Goal: Task Accomplishment & Management: Manage account settings

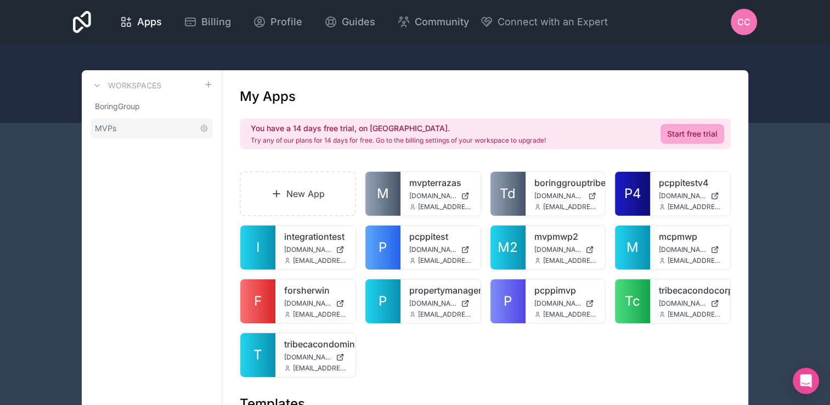
click at [142, 129] on link "MVPs" at bounding box center [151, 128] width 122 height 20
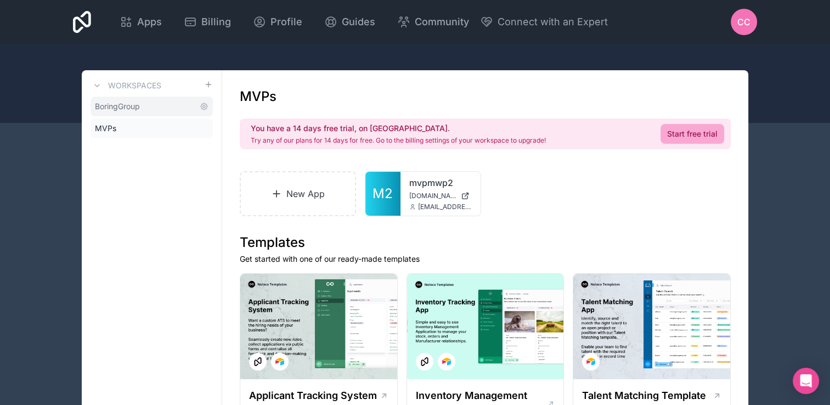
drag, startPoint x: 142, startPoint y: 129, endPoint x: 143, endPoint y: 107, distance: 22.5
drag, startPoint x: 143, startPoint y: 107, endPoint x: 45, endPoint y: 117, distance: 98.2
click at [45, 117] on div at bounding box center [415, 83] width 830 height 79
click at [134, 112] on link "BoringGroup" at bounding box center [151, 107] width 122 height 20
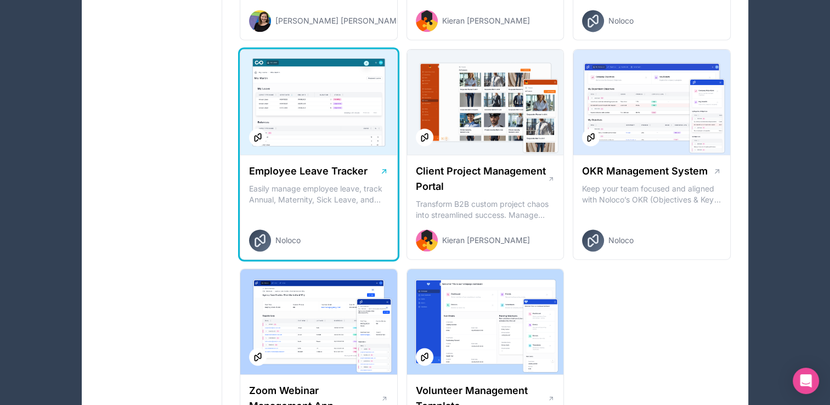
scroll to position [1460, 0]
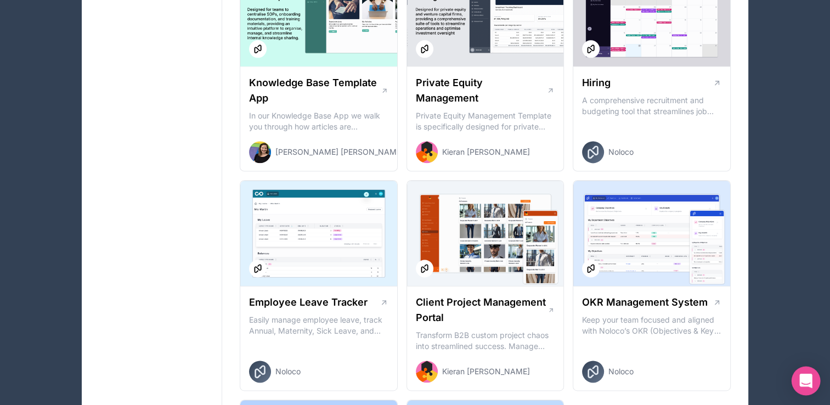
click at [800, 376] on icon "Open Intercom Messenger" at bounding box center [806, 381] width 14 height 14
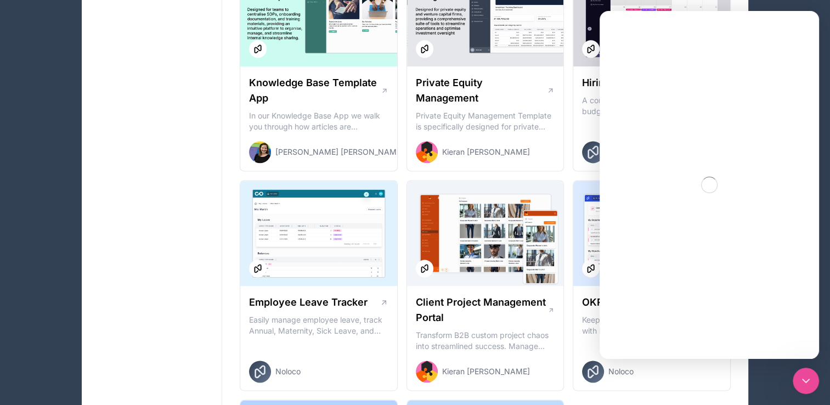
scroll to position [0, 0]
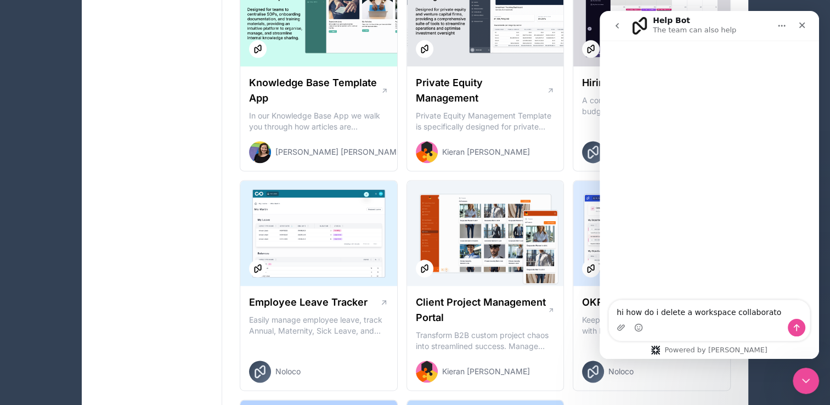
type textarea "hi how do i delete a workspace collaborator"
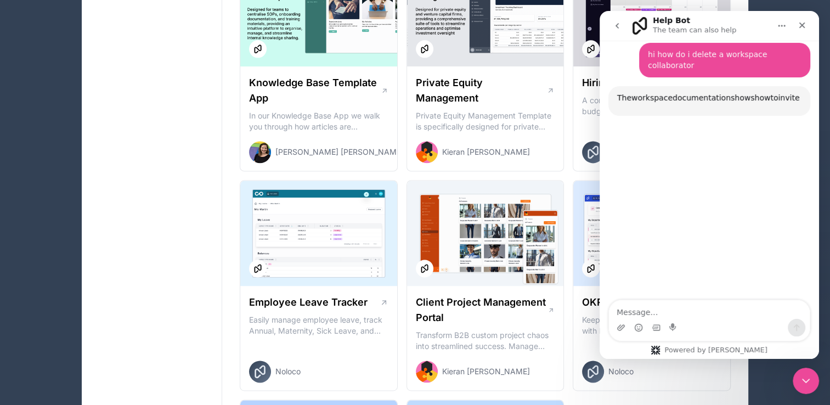
scroll to position [70, 0]
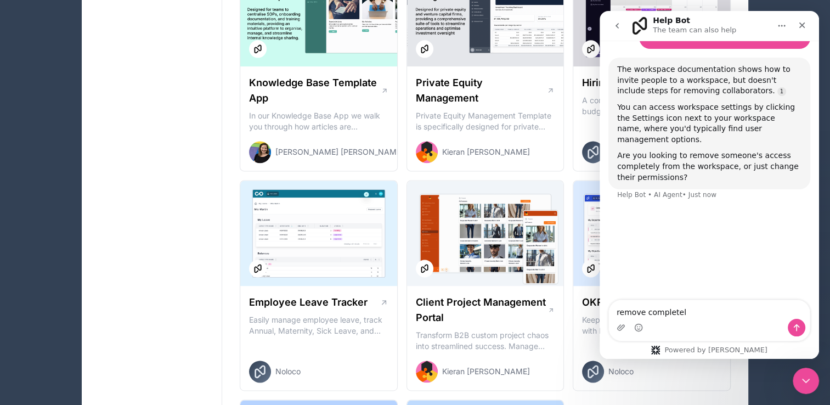
type textarea "remove completely"
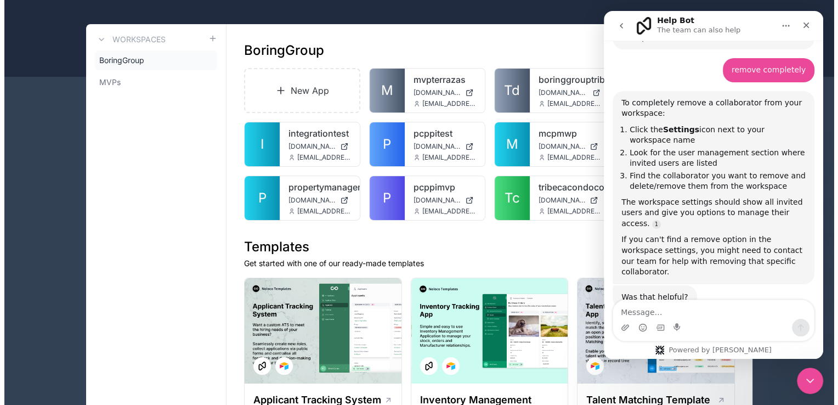
scroll to position [0, 0]
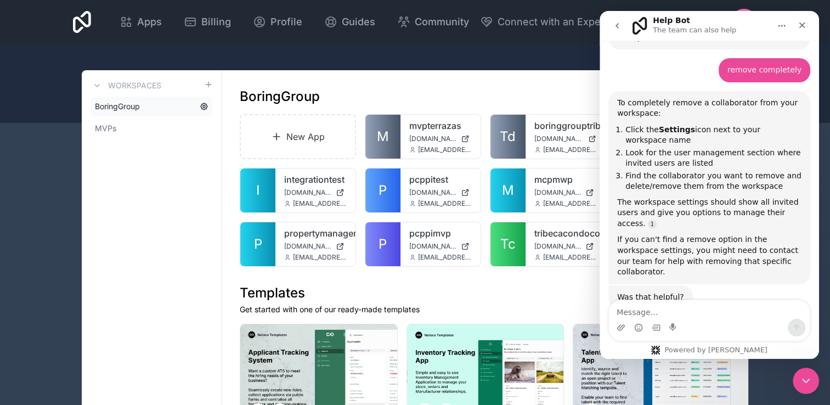
click at [207, 104] on icon at bounding box center [204, 106] width 9 height 9
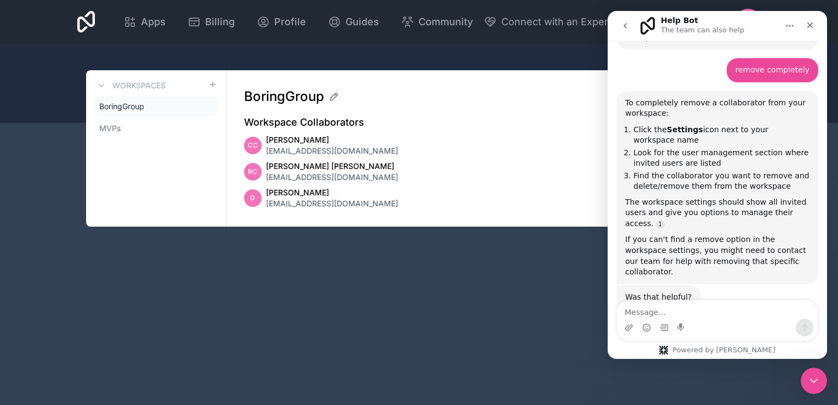
click at [274, 140] on span "Cedric Carmona" at bounding box center [332, 139] width 132 height 11
click at [244, 145] on div "CC" at bounding box center [253, 146] width 18 height 18
click at [251, 145] on span "CC" at bounding box center [253, 145] width 10 height 9
click at [257, 173] on div "RC" at bounding box center [253, 172] width 18 height 18
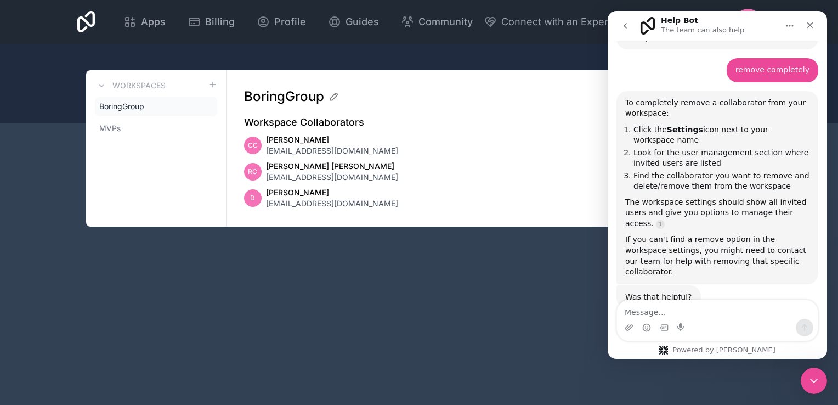
click at [257, 173] on div "RC" at bounding box center [253, 172] width 18 height 18
click at [274, 168] on span "Reimus Calvez" at bounding box center [332, 166] width 132 height 11
drag, startPoint x: 274, startPoint y: 168, endPoint x: 270, endPoint y: 177, distance: 9.8
click at [270, 177] on span "rjncalvez@gmail.com" at bounding box center [332, 177] width 132 height 11
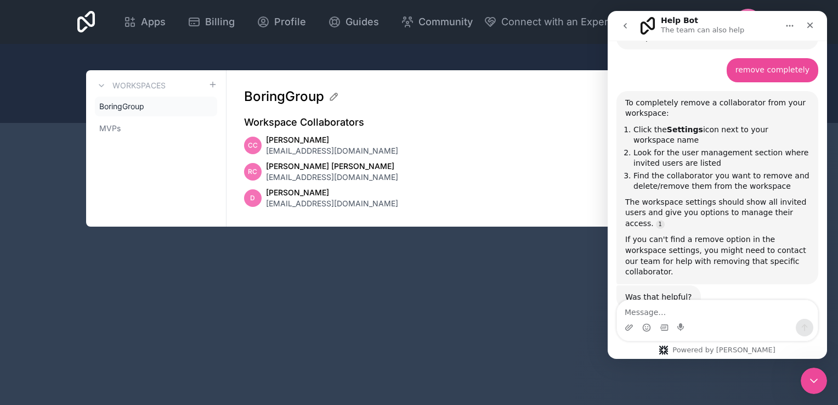
click at [267, 197] on span "Danny Delgado Jr" at bounding box center [332, 192] width 132 height 11
drag, startPoint x: 267, startPoint y: 197, endPoint x: 233, endPoint y: 194, distance: 33.6
click at [233, 194] on div "BoringGroup Business Workspace Collaborators Invite CC Cedric Carmona ams@borin…" at bounding box center [490, 148] width 526 height 156
click at [461, 149] on div "CC Cedric Carmona ams@boringgroup.net" at bounding box center [489, 145] width 491 height 22
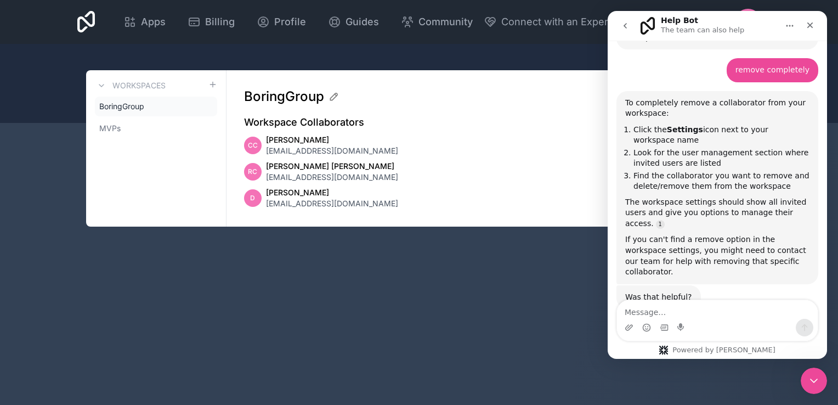
drag, startPoint x: 535, startPoint y: 108, endPoint x: 530, endPoint y: 143, distance: 35.0
click at [535, 109] on div "BoringGroup Business Workspace Collaborators Invite CC Cedric Carmona ams@borin…" at bounding box center [490, 148] width 526 height 156
click at [660, 319] on div "Intercom messenger" at bounding box center [664, 328] width 9 height 18
click at [661, 314] on textarea "Message…" at bounding box center [717, 309] width 201 height 19
type textarea "there is no #3"
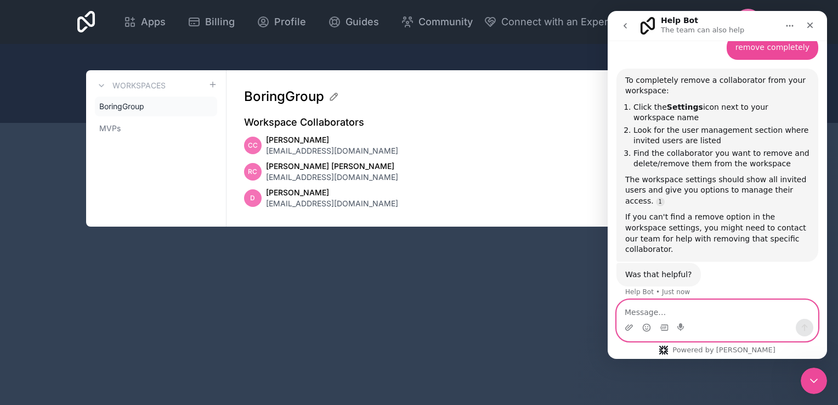
scroll to position [268, 0]
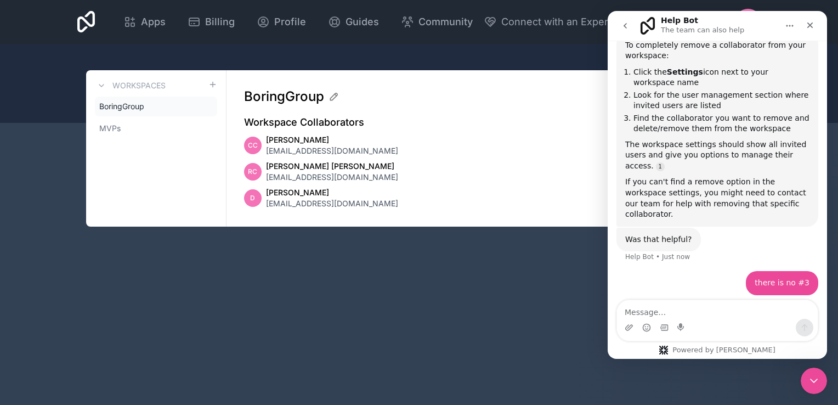
click at [507, 188] on div "D Danny Delgado Jr dannydelgadojr@gmail.com" at bounding box center [489, 198] width 491 height 22
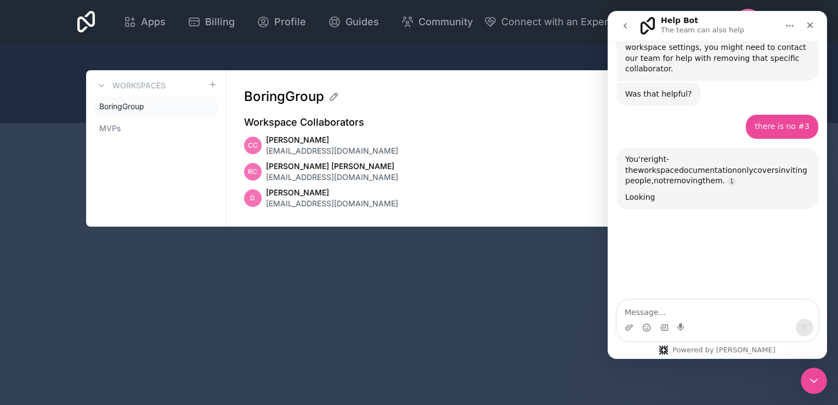
scroll to position [448, 0]
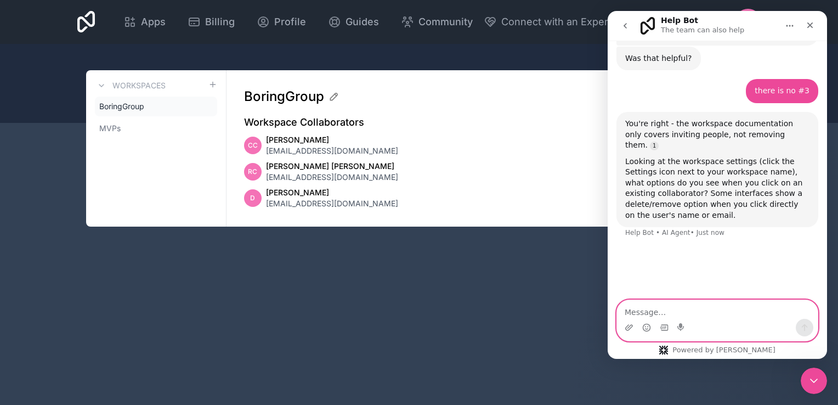
click at [710, 311] on textarea "Message…" at bounding box center [717, 309] width 201 height 19
type textarea "just a pencil and the list of collaborators"
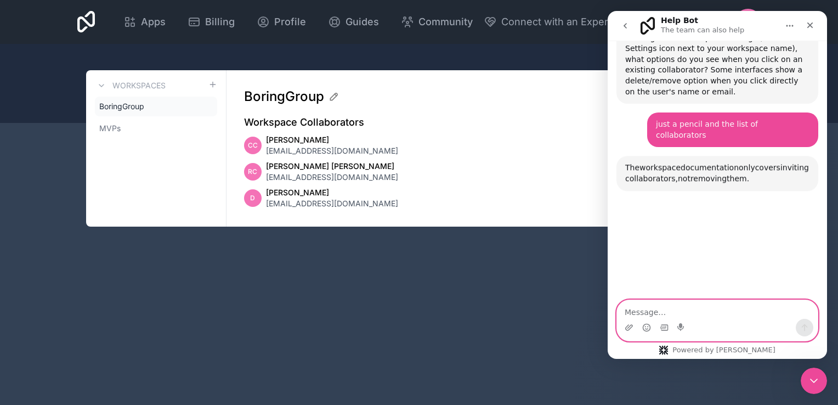
scroll to position [584, 0]
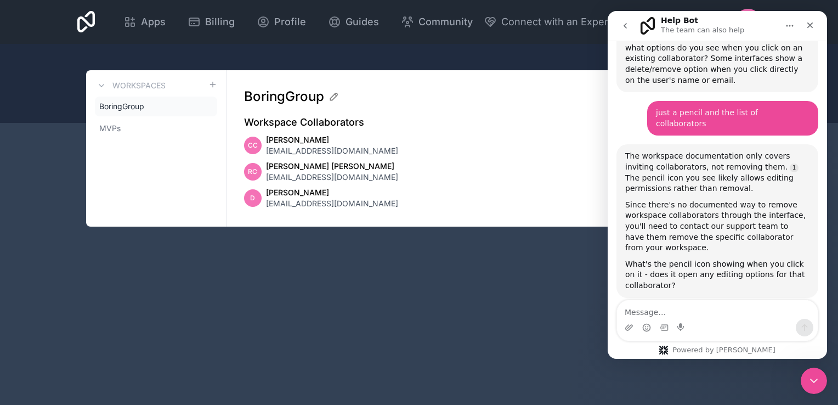
click at [348, 267] on div "Apps Billing Profile Guides Community Connect with an Expert CC Billing Profile…" at bounding box center [419, 202] width 838 height 405
click at [805, 24] on div "Close" at bounding box center [810, 25] width 20 height 20
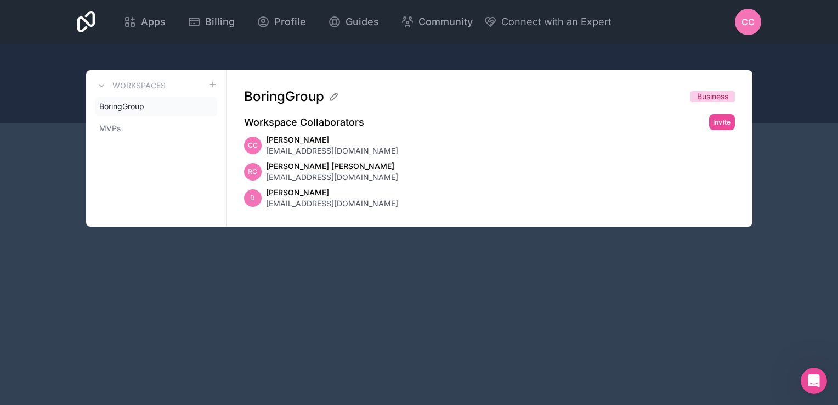
scroll to position [529, 0]
click at [736, 25] on div "CC" at bounding box center [748, 22] width 26 height 26
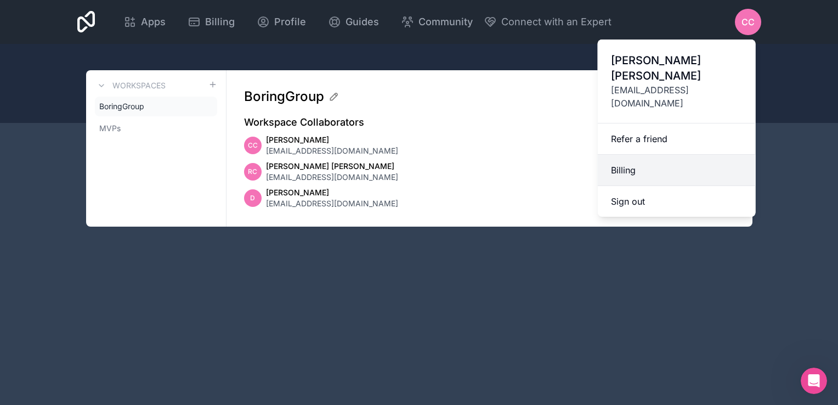
click at [637, 155] on link "Billing" at bounding box center [677, 170] width 158 height 31
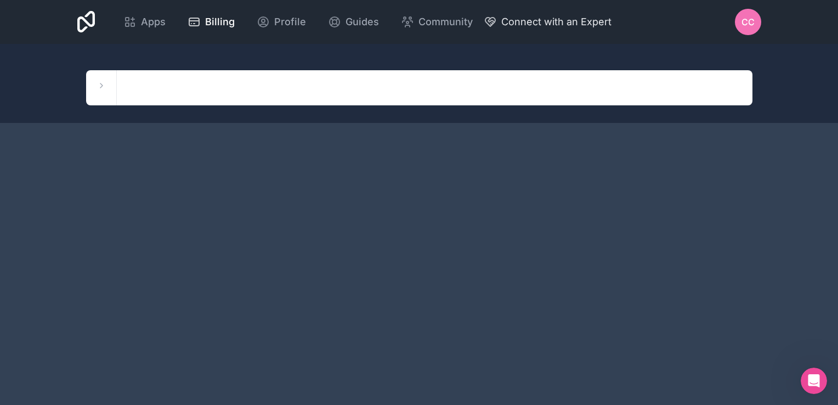
click at [507, 27] on span "Connect with an Expert" at bounding box center [556, 21] width 110 height 15
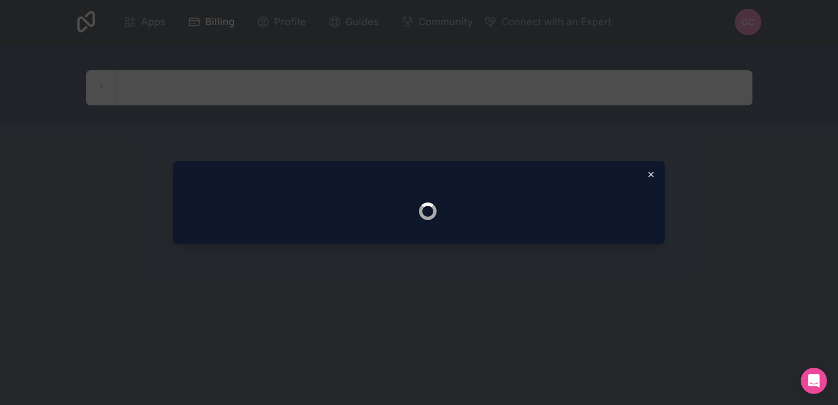
click at [650, 174] on icon "button" at bounding box center [651, 174] width 9 height 9
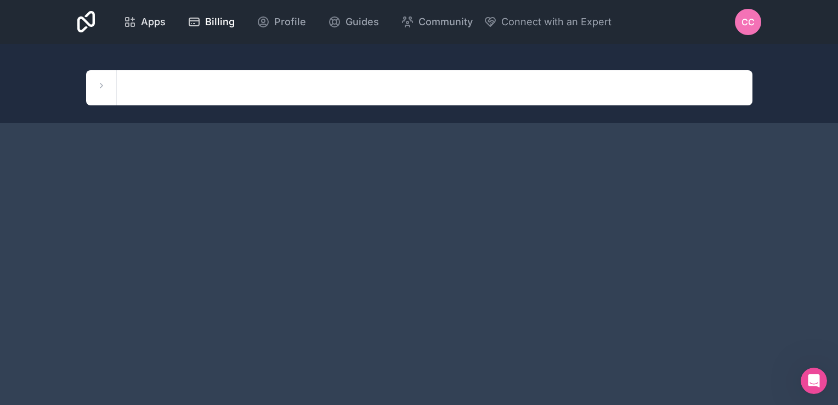
click at [149, 23] on span "Apps" at bounding box center [153, 21] width 25 height 15
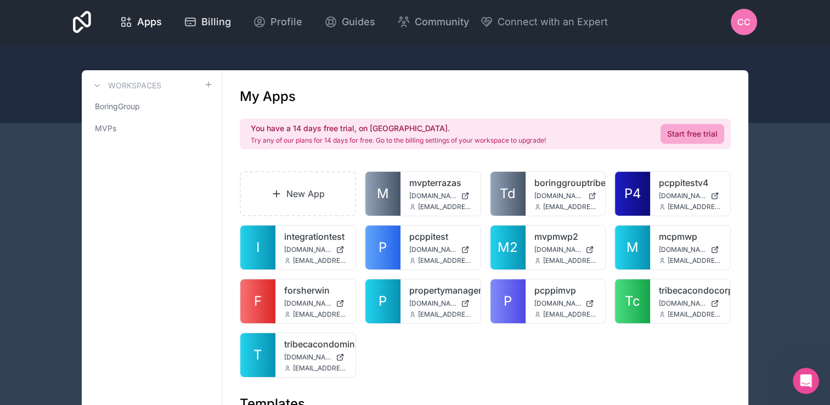
click at [201, 27] on span "Billing" at bounding box center [216, 21] width 30 height 15
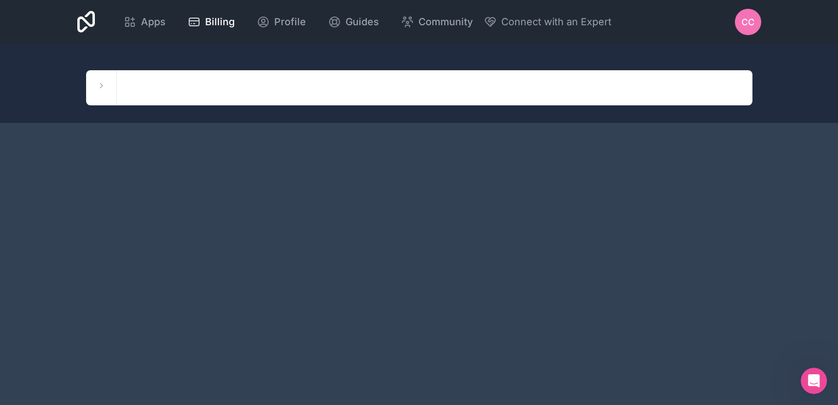
click at [108, 86] on div "Workspaces BoringGroup MVPs" at bounding box center [101, 87] width 31 height 35
click at [135, 20] on icon at bounding box center [129, 21] width 13 height 13
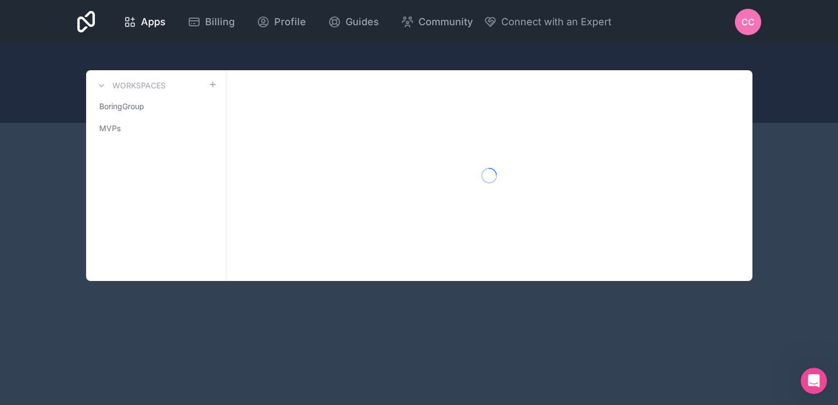
click at [80, 21] on icon at bounding box center [86, 22] width 18 height 26
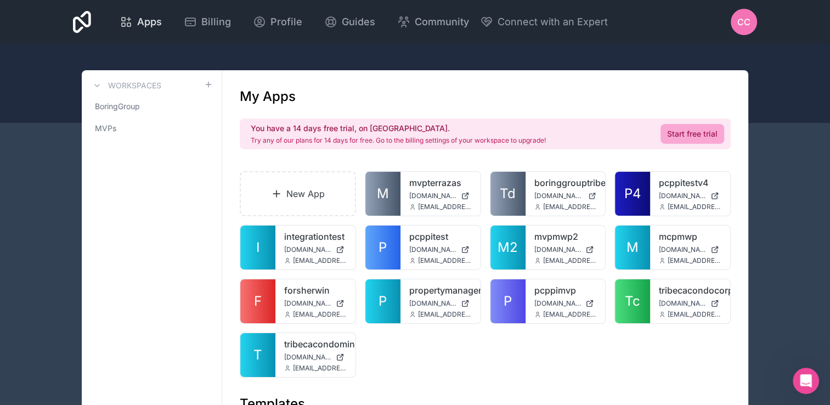
click at [148, 23] on span "Apps" at bounding box center [149, 21] width 25 height 15
click at [201, 23] on span "Billing" at bounding box center [216, 21] width 30 height 15
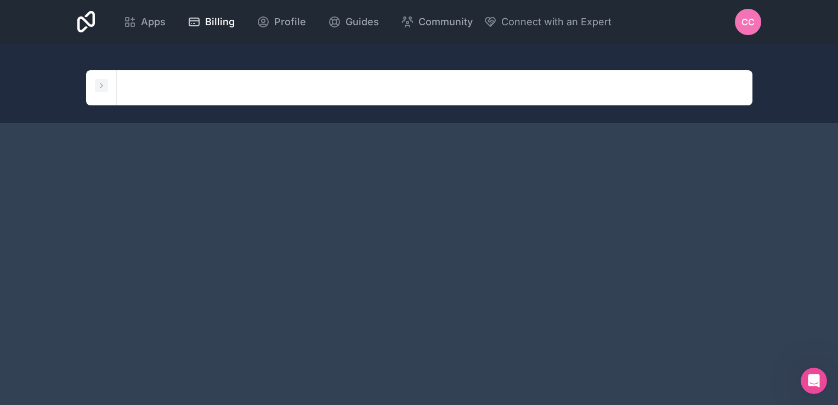
click at [103, 84] on icon at bounding box center [101, 85] width 9 height 9
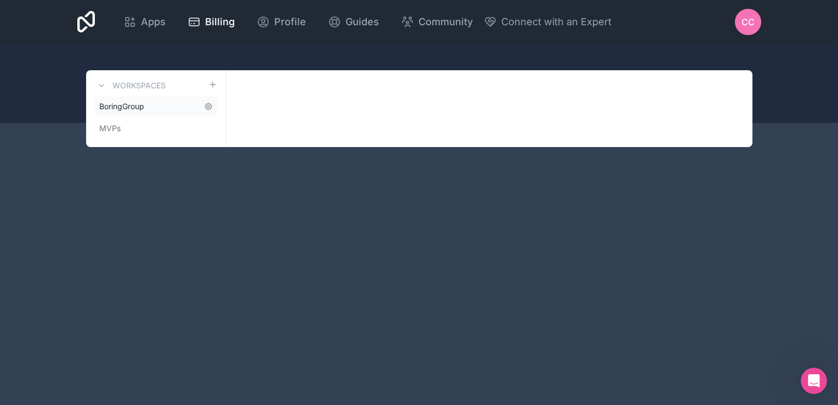
click at [143, 109] on span "BoringGroup" at bounding box center [121, 106] width 45 height 11
click at [210, 106] on icon at bounding box center [208, 106] width 9 height 9
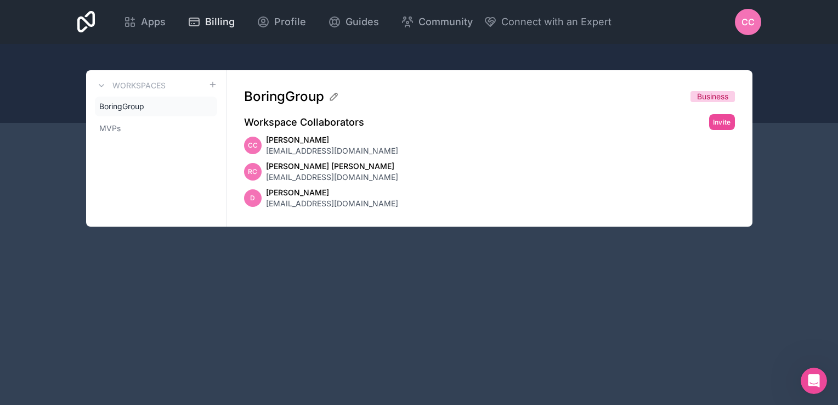
click at [203, 25] on div "Billing" at bounding box center [211, 21] width 47 height 15
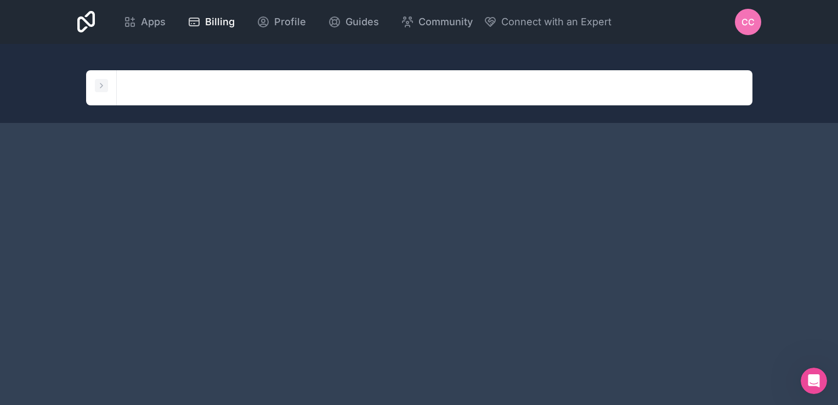
click at [105, 84] on icon at bounding box center [101, 85] width 9 height 9
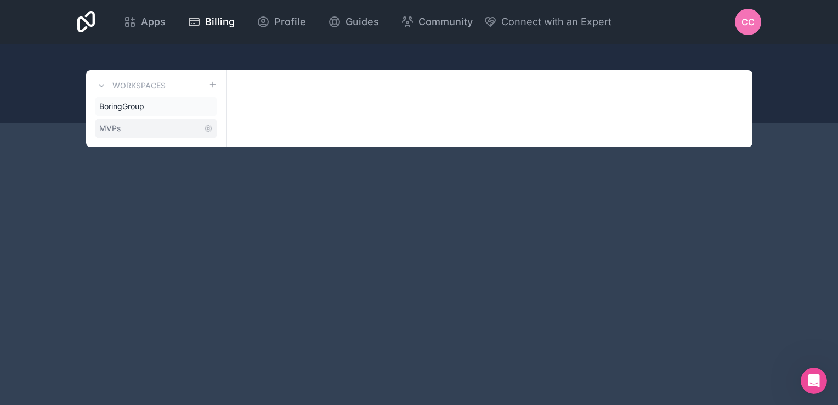
click at [140, 128] on link "MVPs" at bounding box center [156, 128] width 122 height 20
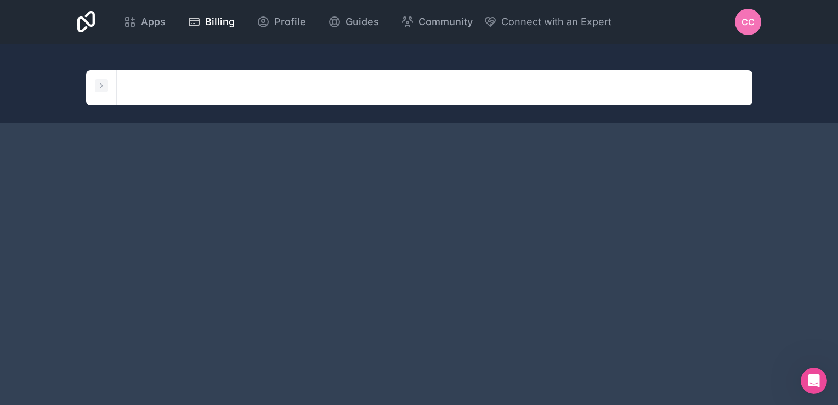
click at [103, 89] on icon at bounding box center [101, 85] width 9 height 9
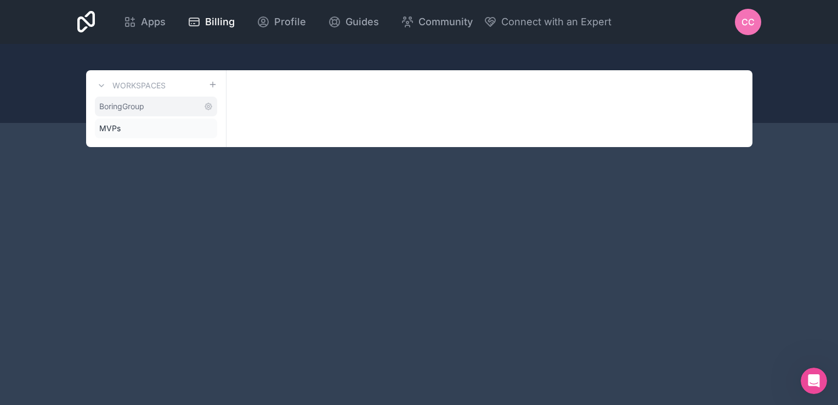
click at [139, 108] on span "BoringGroup" at bounding box center [121, 106] width 45 height 11
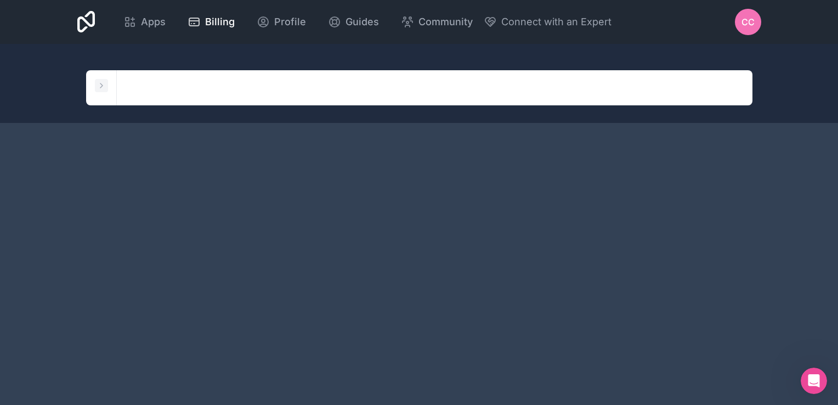
click at [103, 84] on icon at bounding box center [101, 85] width 9 height 9
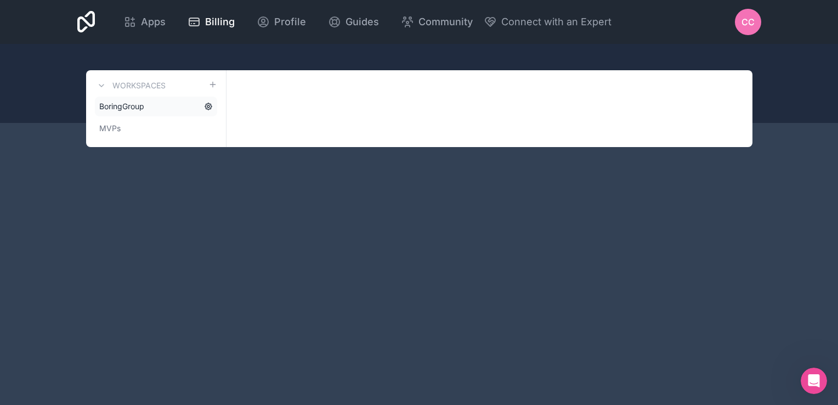
click at [207, 108] on icon at bounding box center [208, 106] width 9 height 9
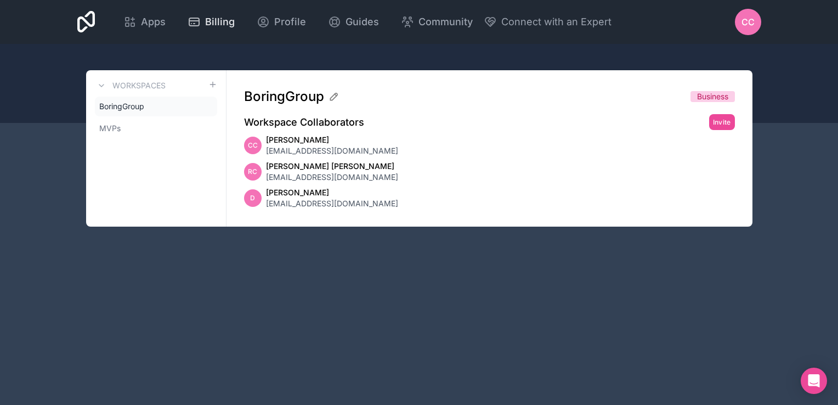
click at [208, 26] on span "Billing" at bounding box center [220, 21] width 30 height 15
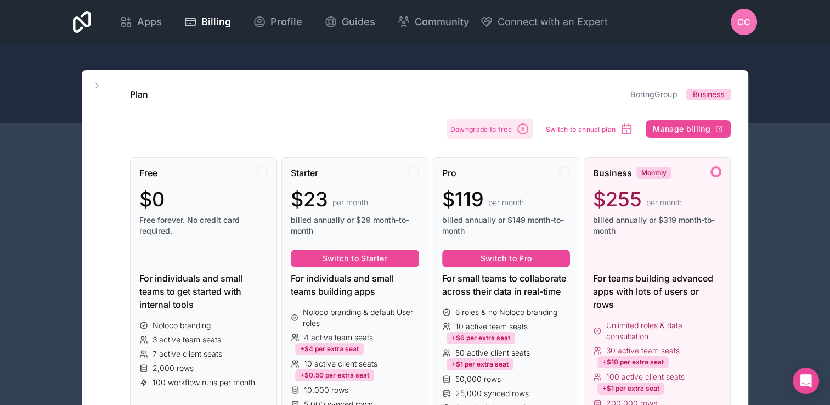
click at [494, 134] on button "Downgrade to free" at bounding box center [489, 128] width 87 height 21
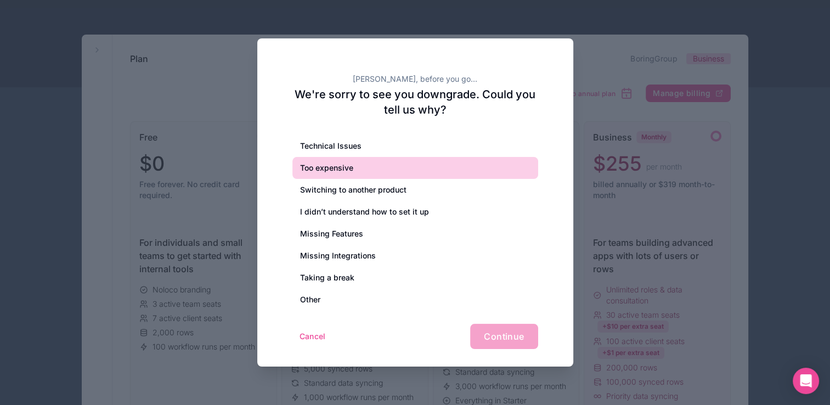
scroll to position [110, 0]
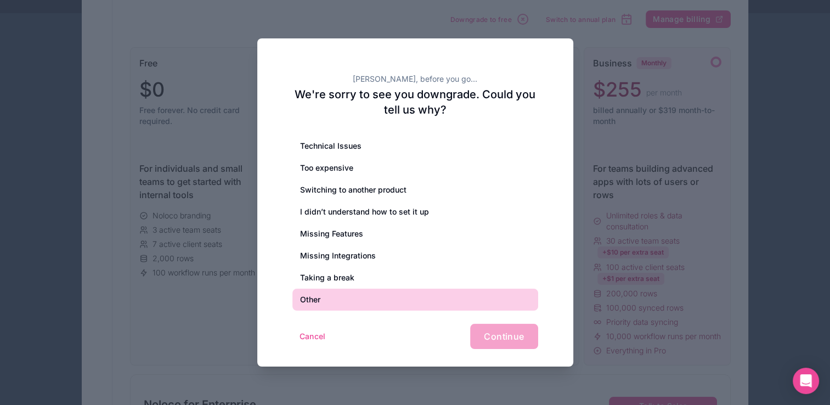
click at [359, 293] on div "Other" at bounding box center [415, 300] width 246 height 22
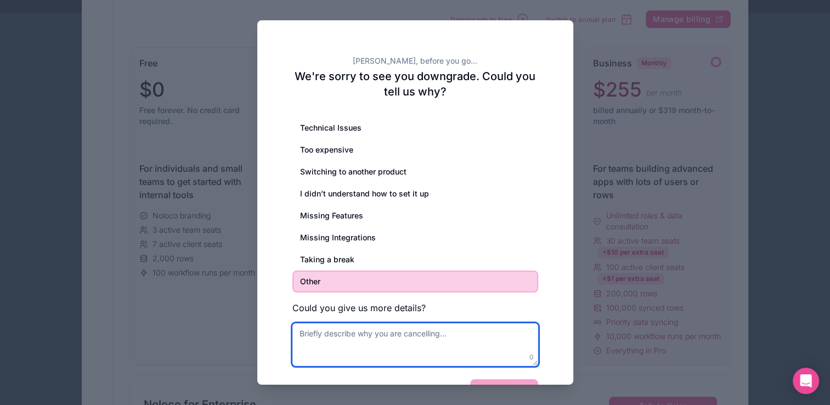
click at [371, 340] on textarea at bounding box center [415, 344] width 246 height 43
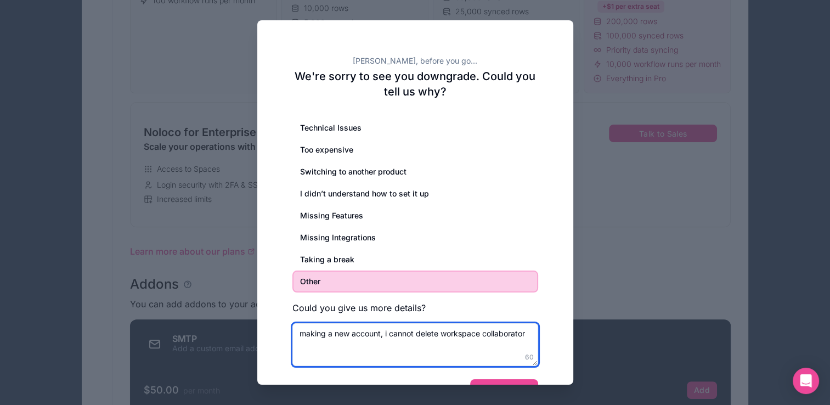
scroll to position [384, 0]
type textarea "making a new account, i cannot delete workspace collaborator"
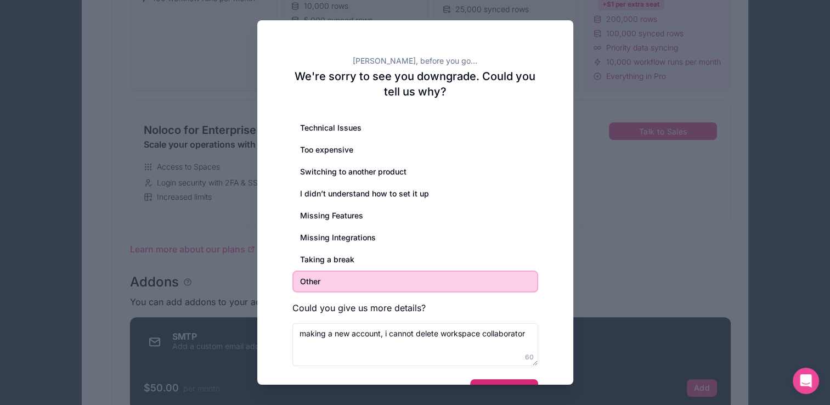
click at [483, 382] on button "Continue" at bounding box center [503, 391] width 67 height 25
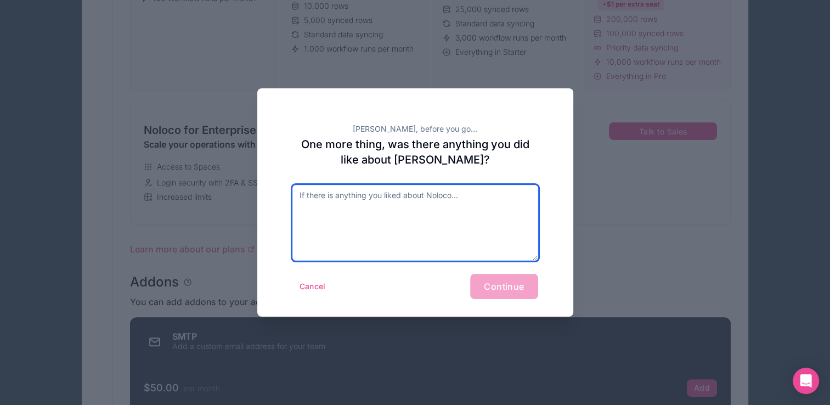
click at [455, 202] on textarea at bounding box center [415, 223] width 246 height 76
type textarea "how to delete workspace collaborator"
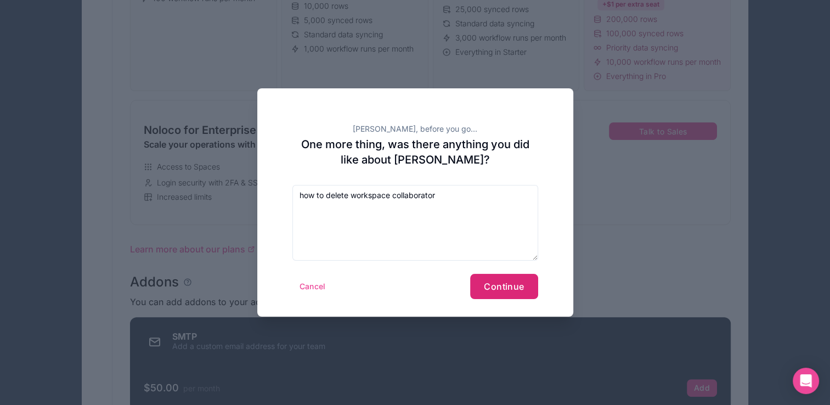
click at [518, 287] on span "Continue" at bounding box center [504, 286] width 40 height 11
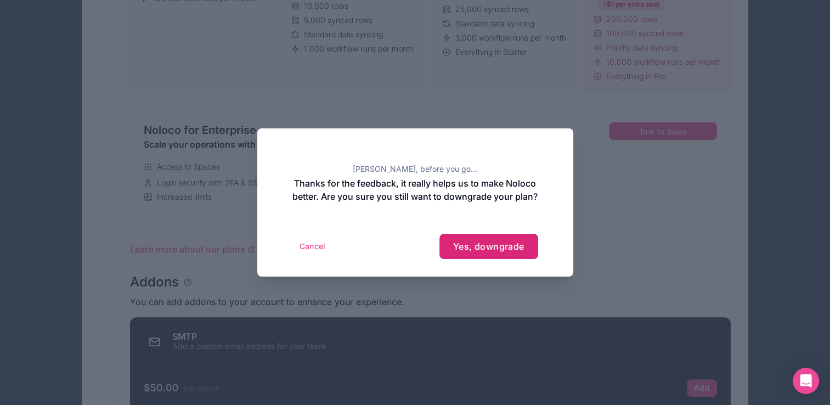
click at [468, 249] on span "Yes, downgrade" at bounding box center [488, 246] width 71 height 11
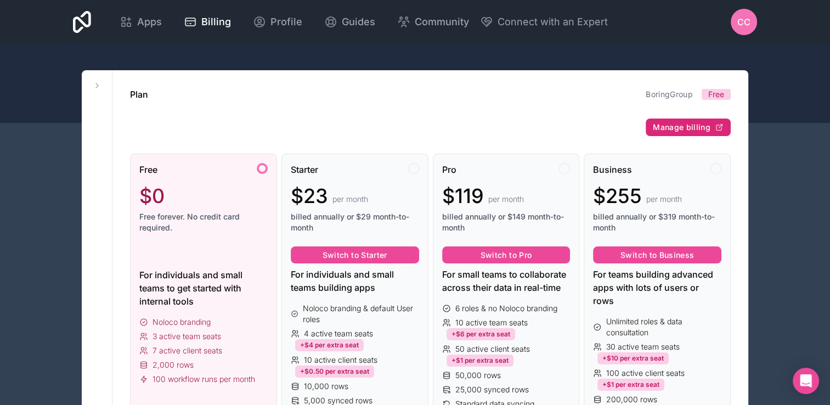
click at [676, 128] on span "Manage billing" at bounding box center [682, 127] width 58 height 10
click at [749, 19] on span "CC" at bounding box center [743, 21] width 13 height 13
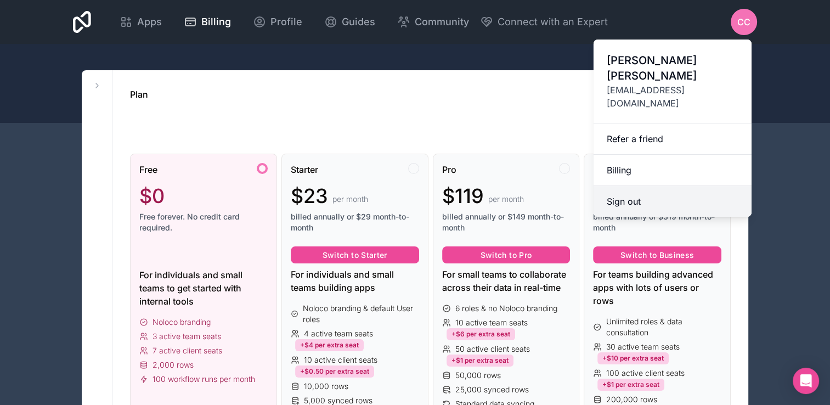
click at [685, 186] on button "Sign out" at bounding box center [672, 201] width 158 height 31
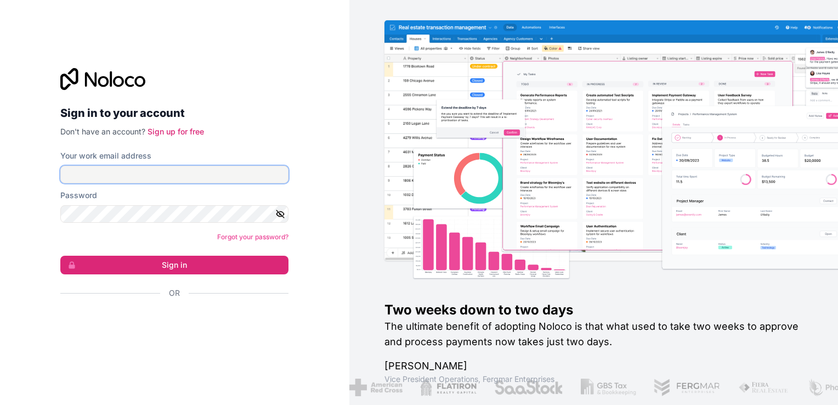
click at [205, 169] on input "Your work email address" at bounding box center [174, 175] width 228 height 18
type input "[EMAIL_ADDRESS][DOMAIN_NAME]"
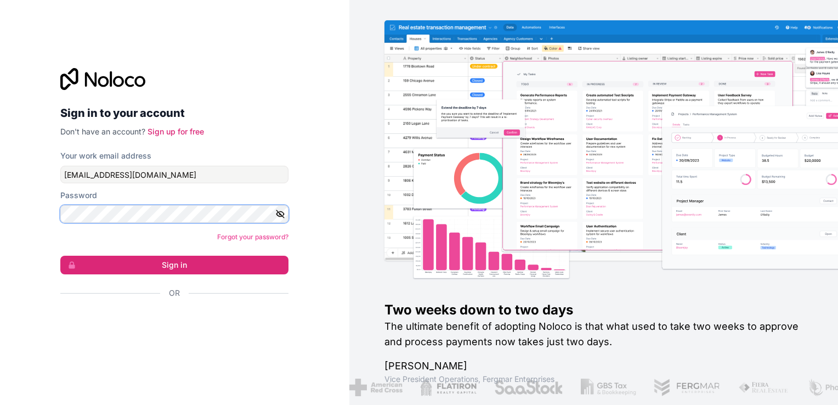
click at [60, 256] on button "Sign in" at bounding box center [174, 265] width 228 height 19
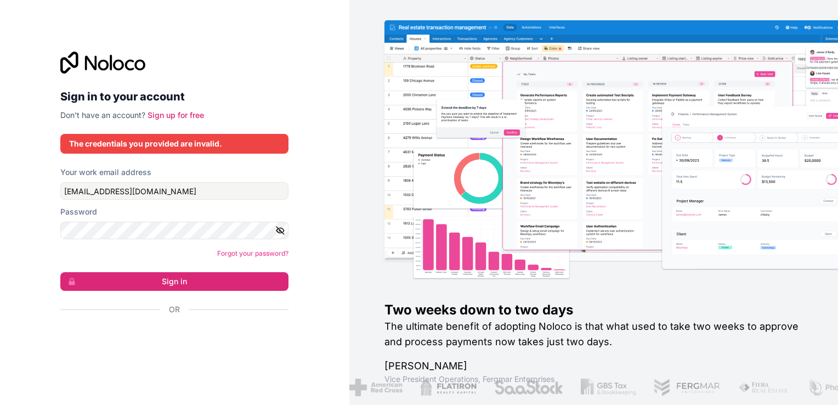
click at [278, 229] on icon "button" at bounding box center [281, 230] width 8 height 5
click at [60, 272] on button "Sign in" at bounding box center [174, 281] width 228 height 19
